Goal: Task Accomplishment & Management: Use online tool/utility

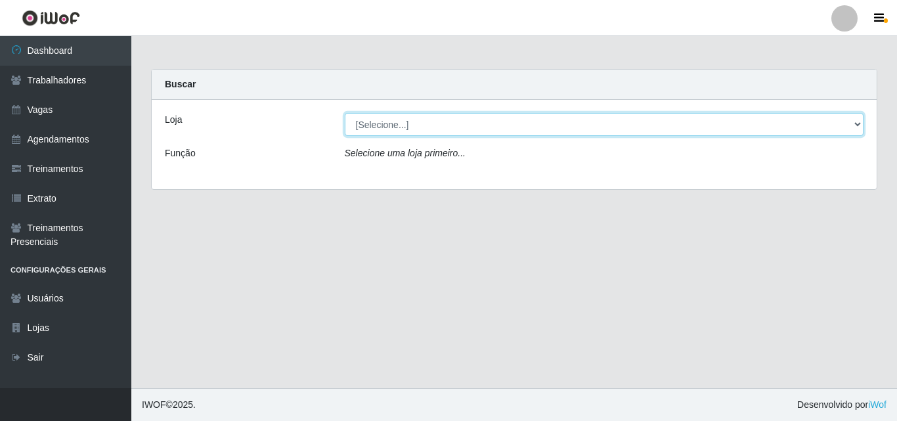
click at [853, 123] on select "[Selecione...] Castelinho Supermercado" at bounding box center [605, 124] width 520 height 23
select select "377"
click at [345, 113] on select "[Selecione...] Castelinho Supermercado" at bounding box center [605, 124] width 520 height 23
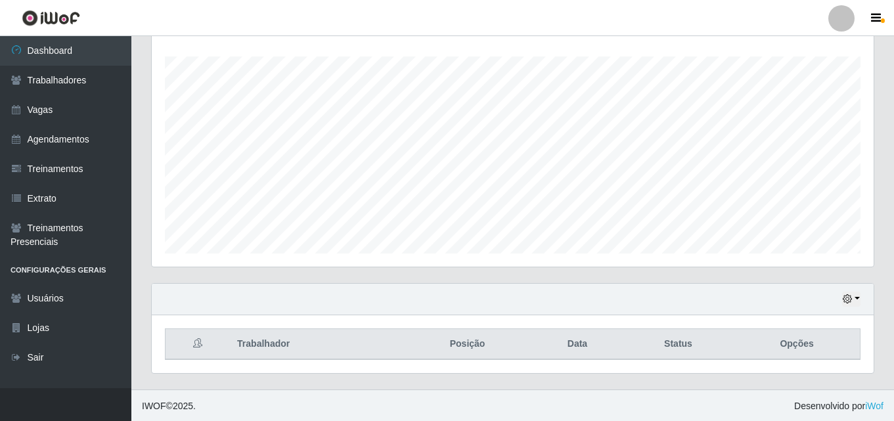
scroll to position [217, 0]
click at [851, 298] on icon "button" at bounding box center [847, 297] width 9 height 9
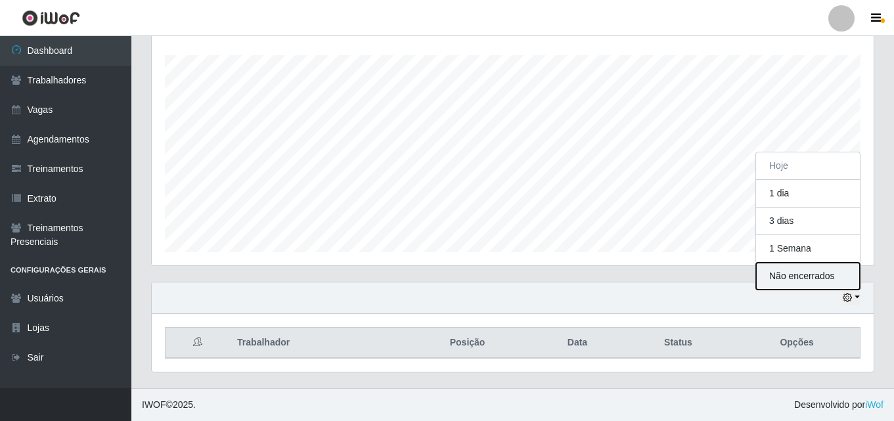
click at [812, 278] on button "Não encerrados" at bounding box center [808, 276] width 104 height 27
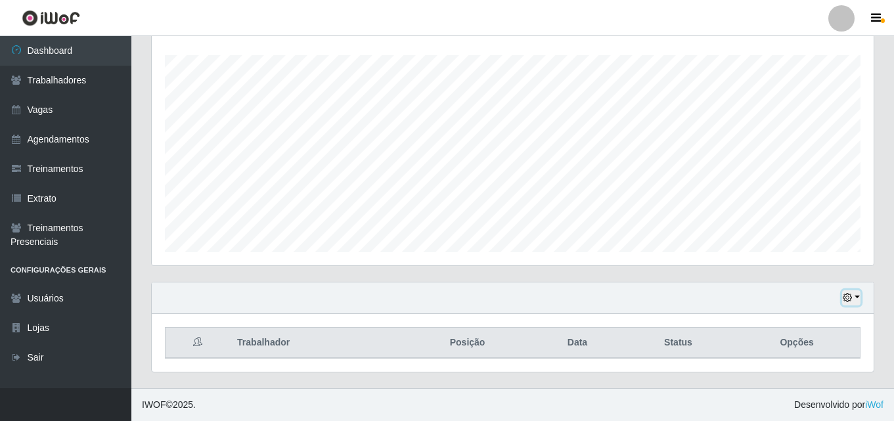
click at [849, 298] on icon "button" at bounding box center [847, 297] width 9 height 9
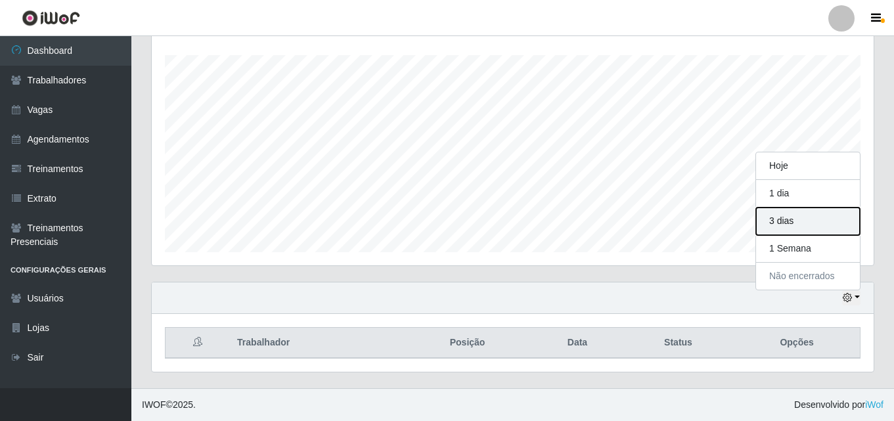
click at [790, 227] on button "3 dias" at bounding box center [808, 222] width 104 height 28
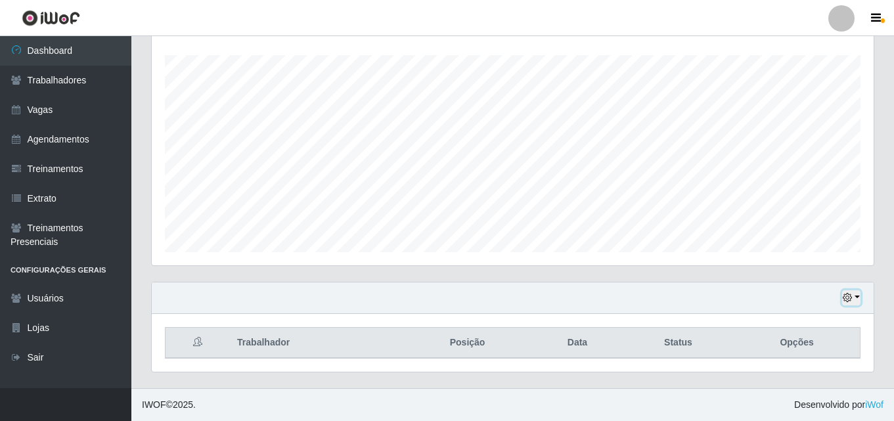
click at [857, 291] on button "button" at bounding box center [851, 297] width 18 height 15
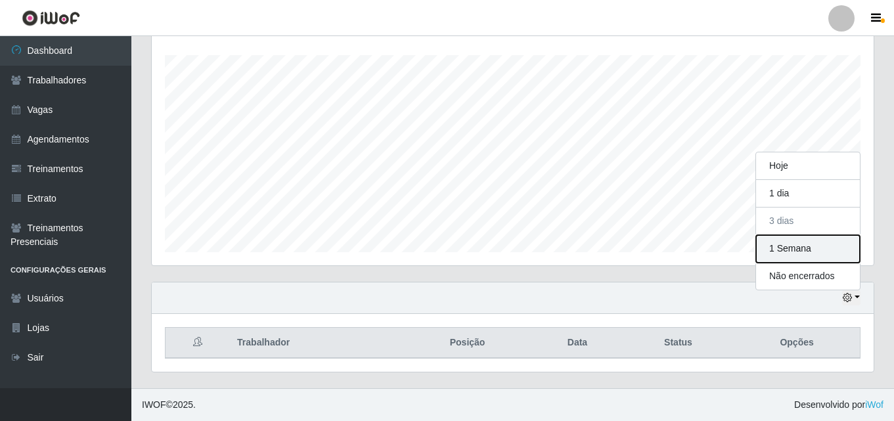
click at [804, 253] on button "1 Semana" at bounding box center [808, 249] width 104 height 28
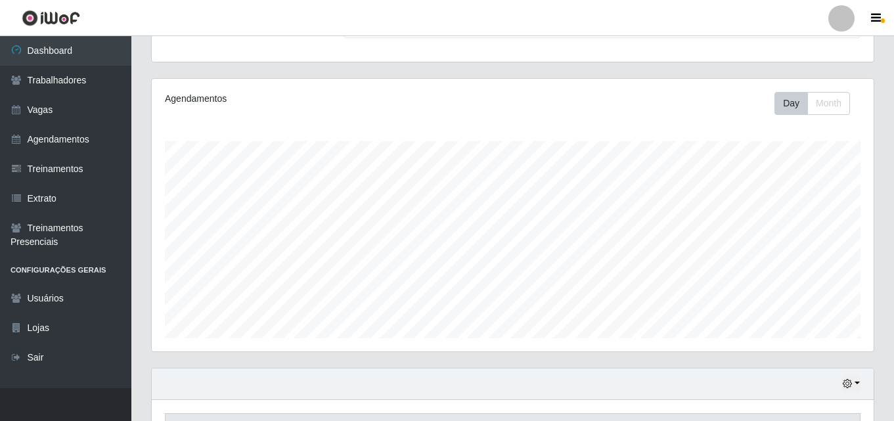
scroll to position [217, 0]
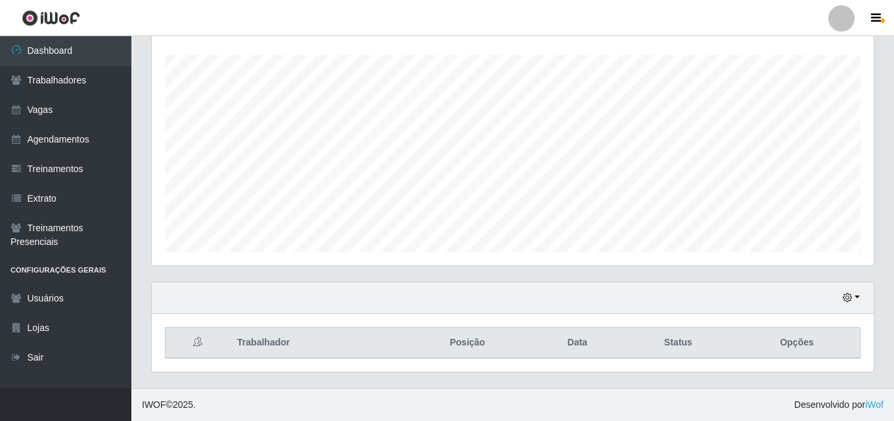
click at [793, 346] on th "Opções" at bounding box center [797, 343] width 126 height 31
click at [849, 296] on icon "button" at bounding box center [847, 297] width 9 height 9
click at [856, 295] on button "button" at bounding box center [851, 297] width 18 height 15
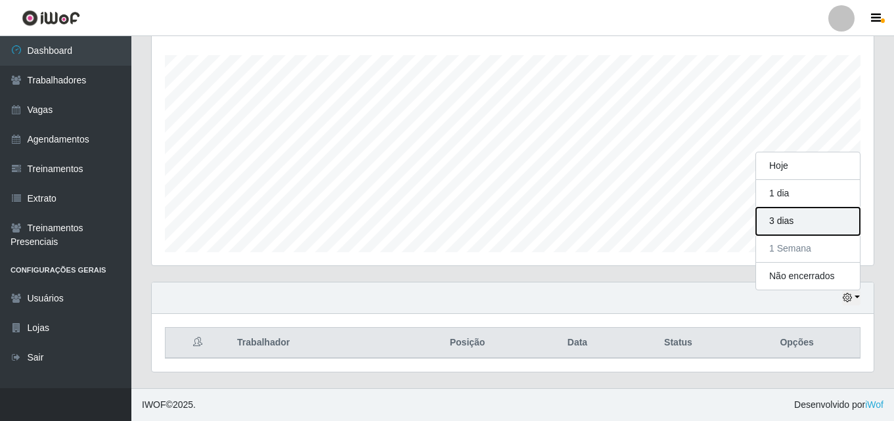
click at [795, 223] on button "3 dias" at bounding box center [808, 222] width 104 height 28
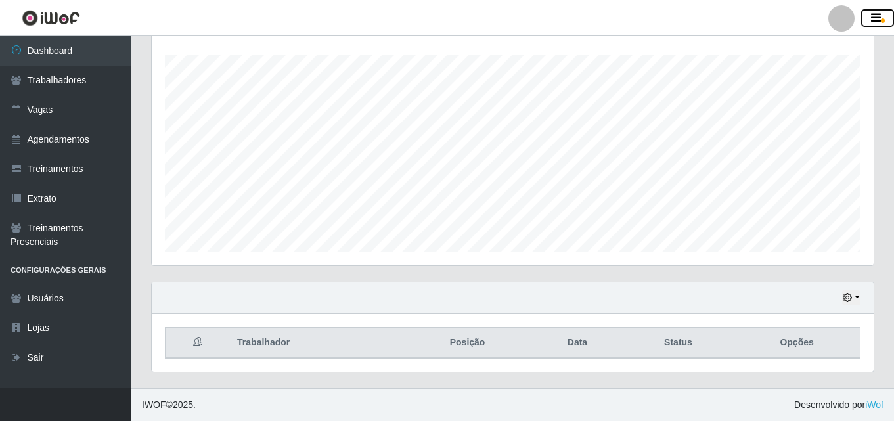
click at [877, 16] on icon "button" at bounding box center [876, 18] width 10 height 12
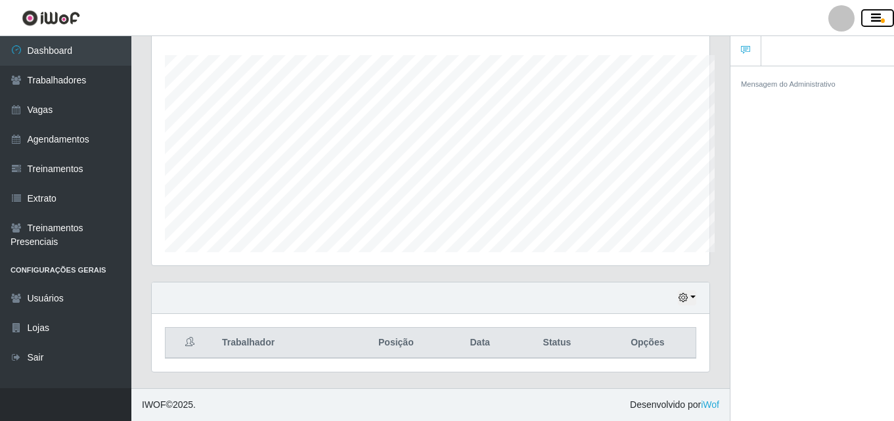
scroll to position [656611, 656325]
click at [689, 297] on button "button" at bounding box center [687, 297] width 18 height 15
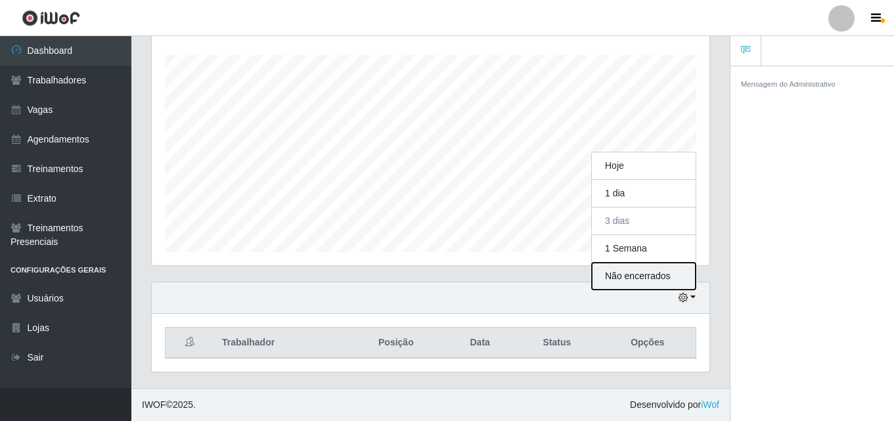
click at [637, 281] on button "Não encerrados" at bounding box center [644, 276] width 104 height 27
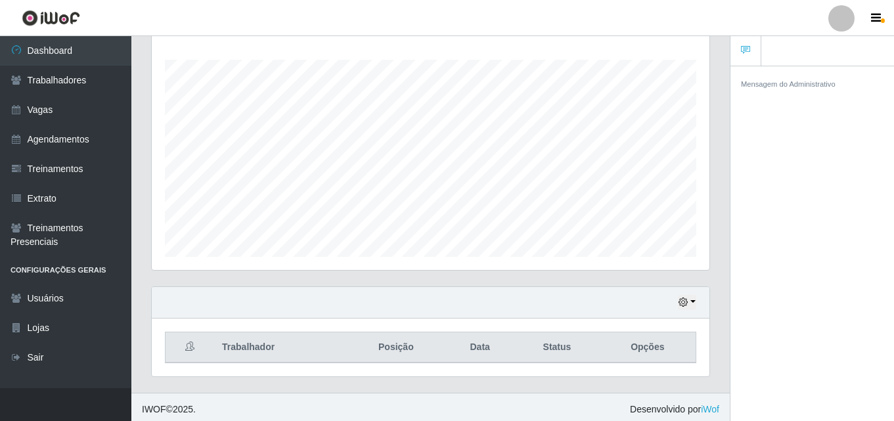
scroll to position [217, 0]
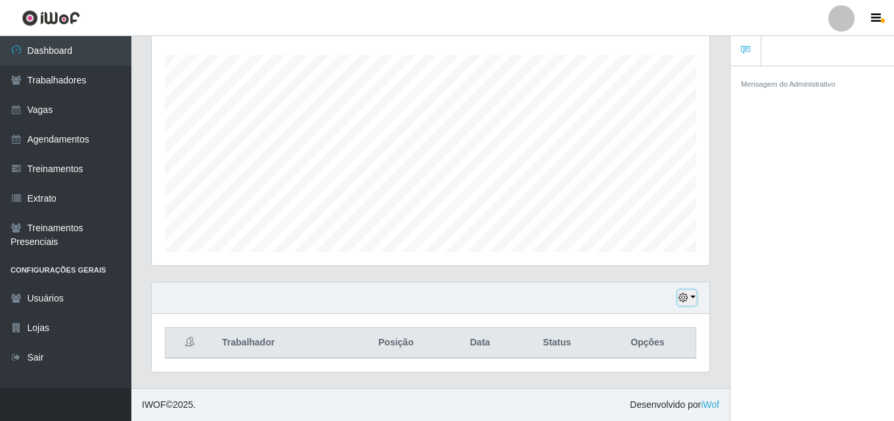
click at [684, 292] on button "button" at bounding box center [687, 297] width 18 height 15
